Goal: Find specific fact: Find contact information

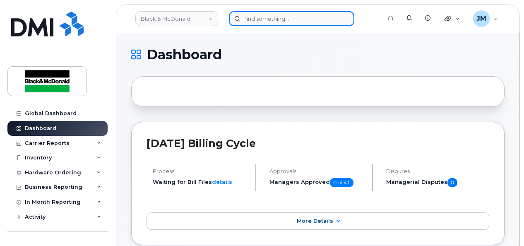
click at [283, 21] on input at bounding box center [291, 18] width 125 height 15
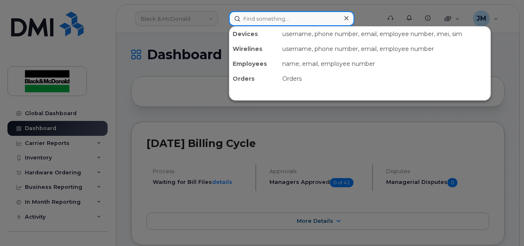
paste input "[PERSON_NAME]"
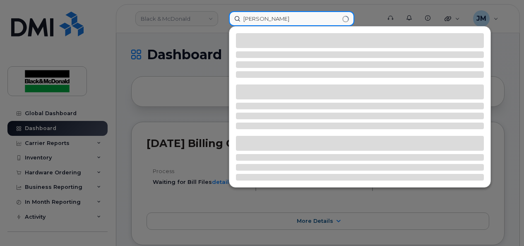
type input "[PERSON_NAME]"
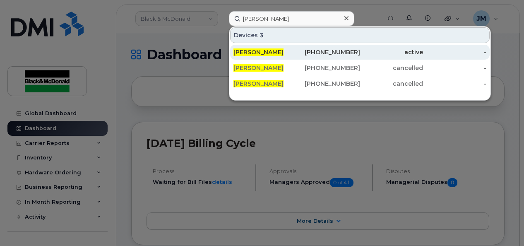
click at [252, 52] on span "[PERSON_NAME]" at bounding box center [258, 51] width 50 height 7
click at [253, 52] on span "[PERSON_NAME]" at bounding box center [258, 51] width 50 height 7
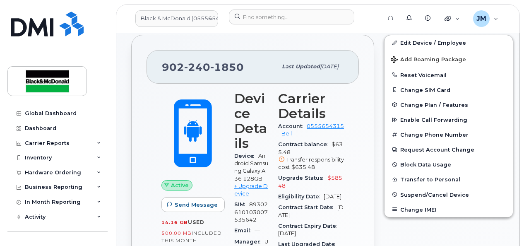
scroll to position [166, 0]
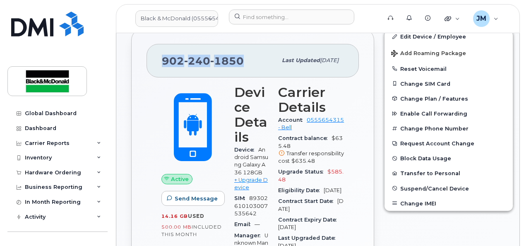
drag, startPoint x: 162, startPoint y: 59, endPoint x: 241, endPoint y: 58, distance: 79.1
click at [241, 58] on span "[PHONE_NUMBER]" at bounding box center [203, 61] width 82 height 12
copy span "[PHONE_NUMBER]"
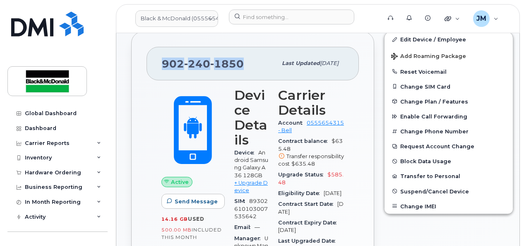
scroll to position [0, 0]
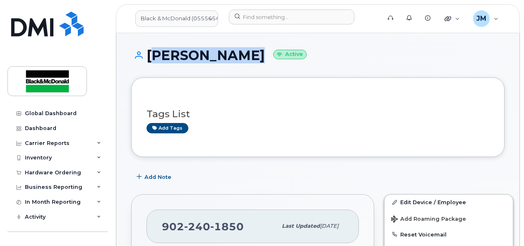
drag, startPoint x: 150, startPoint y: 55, endPoint x: 239, endPoint y: 62, distance: 89.3
click at [239, 62] on h1 "[PERSON_NAME] Active" at bounding box center [317, 55] width 373 height 14
copy h1 "[PERSON_NAME]"
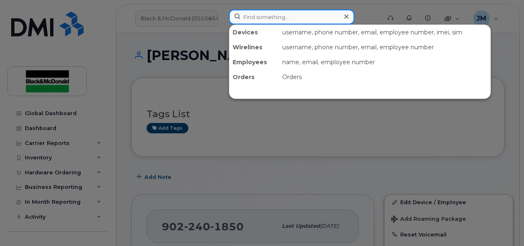
click at [283, 17] on input at bounding box center [291, 17] width 125 height 15
click at [260, 16] on input at bounding box center [291, 17] width 125 height 15
paste input "[PERSON_NAME]"
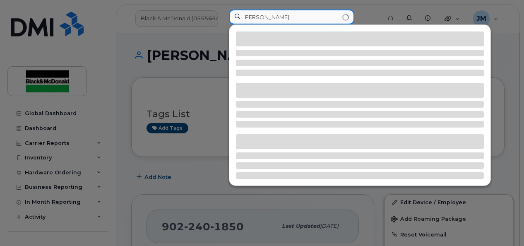
type input "[PERSON_NAME]"
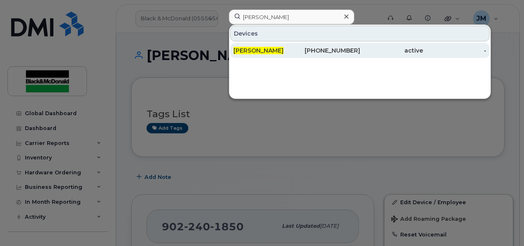
click at [246, 49] on span "[PERSON_NAME]" at bounding box center [258, 50] width 50 height 7
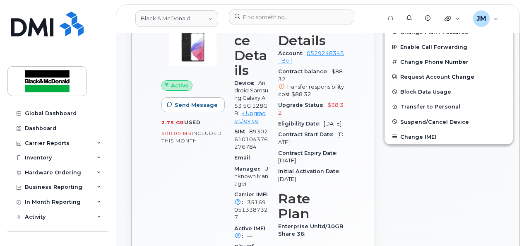
scroll to position [248, 0]
